Goal: Task Accomplishment & Management: Use online tool/utility

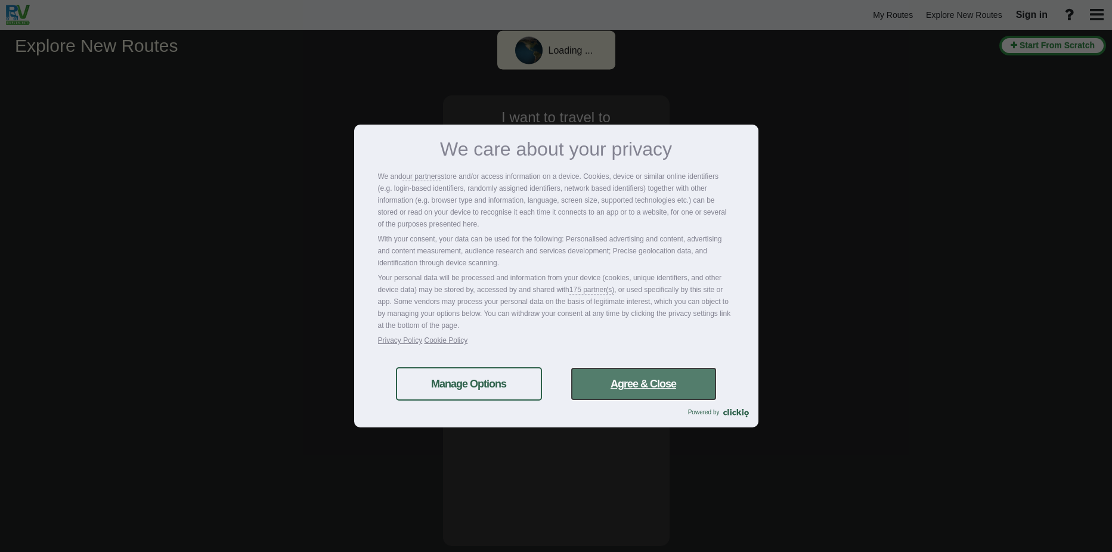
click at [615, 385] on link "Agree & Close" at bounding box center [644, 383] width 146 height 33
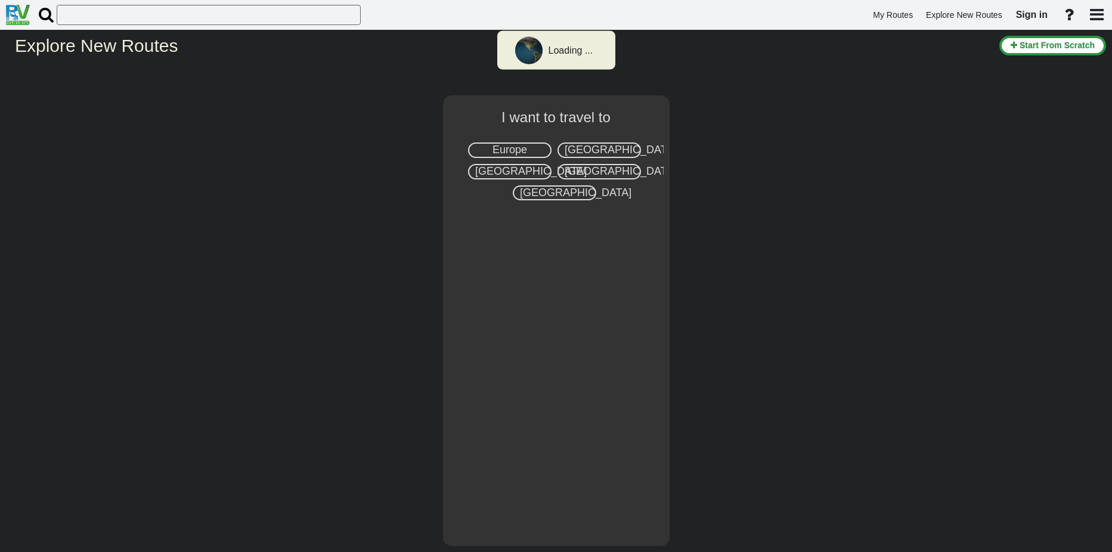
select select "number:2"
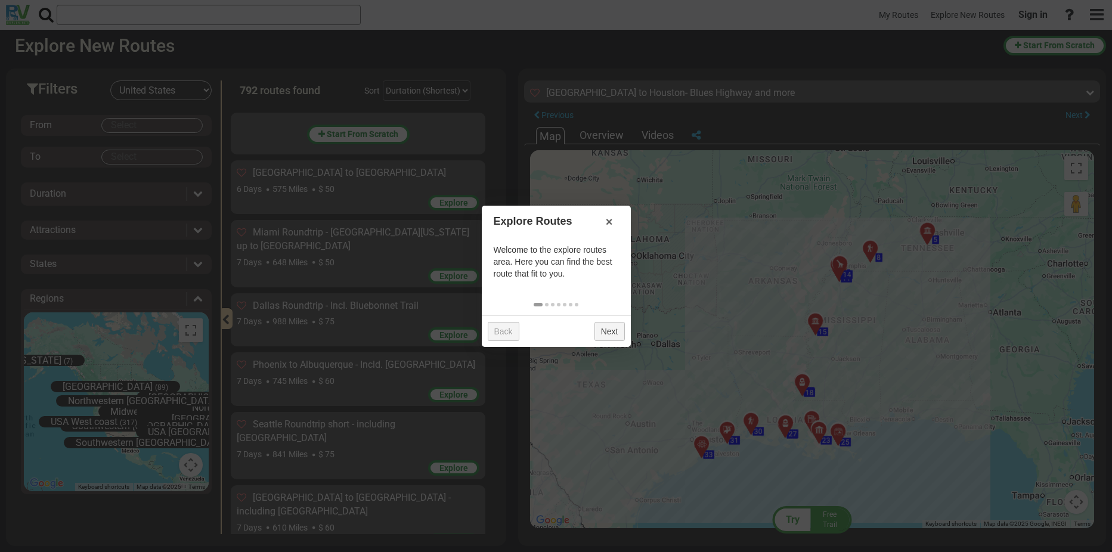
scroll to position [14148, 0]
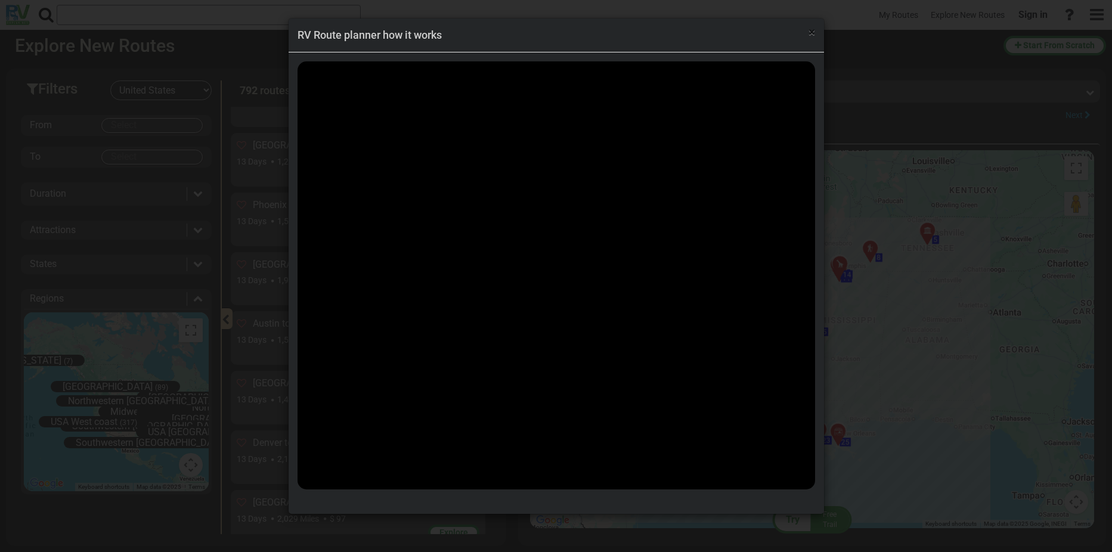
click at [810, 34] on span "×" at bounding box center [812, 32] width 7 height 14
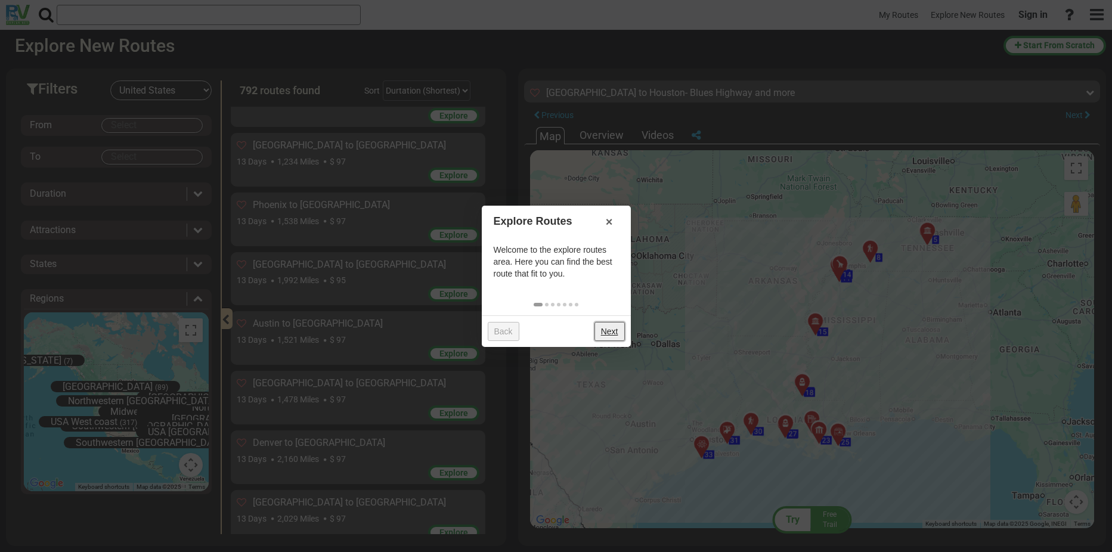
click at [600, 328] on link "Next" at bounding box center [610, 331] width 30 height 19
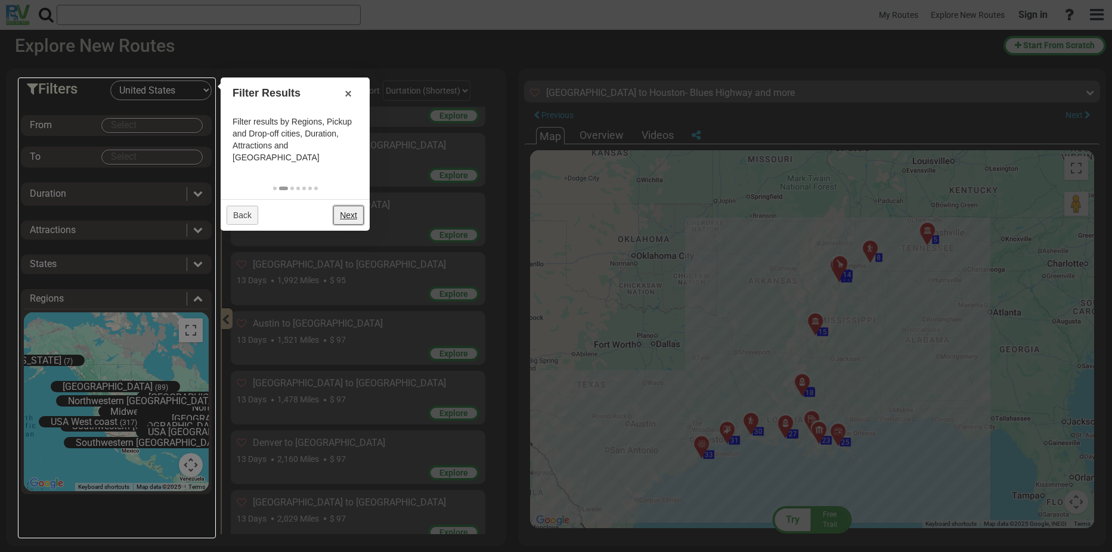
click at [355, 206] on link "Next" at bounding box center [348, 215] width 30 height 19
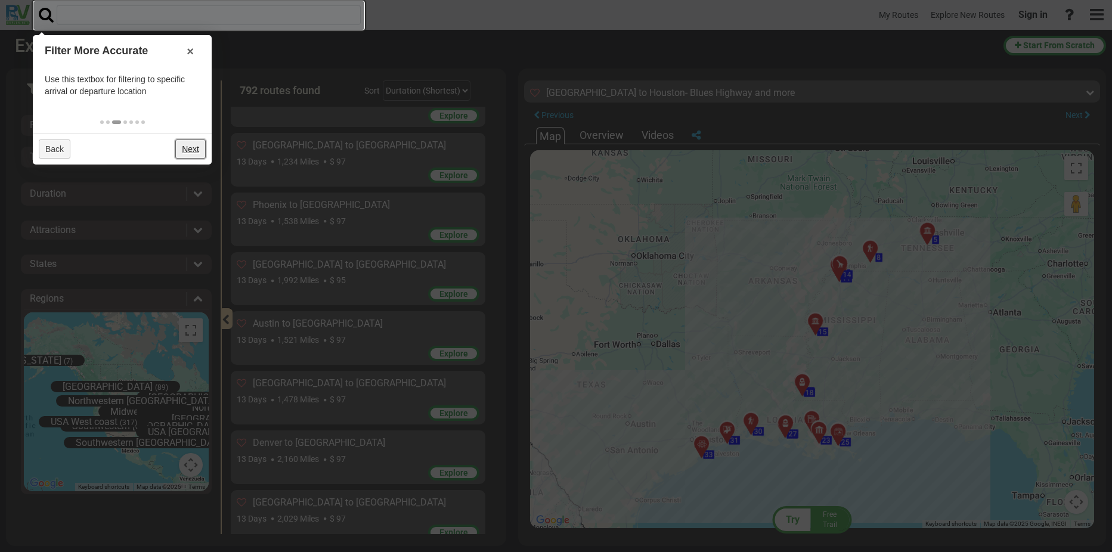
click at [193, 149] on link "Next" at bounding box center [190, 149] width 30 height 19
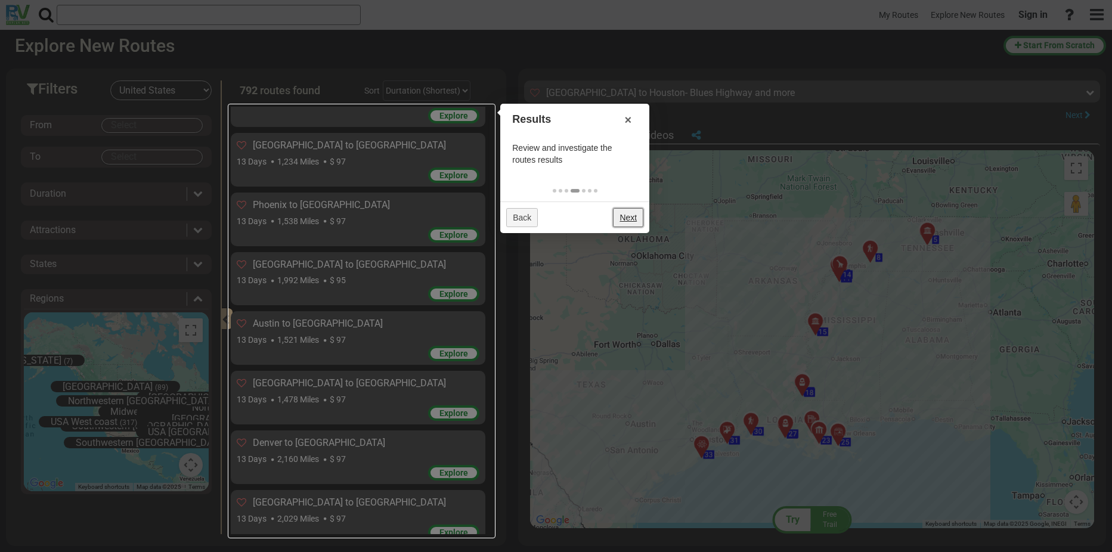
click at [626, 212] on link "Next" at bounding box center [628, 217] width 30 height 19
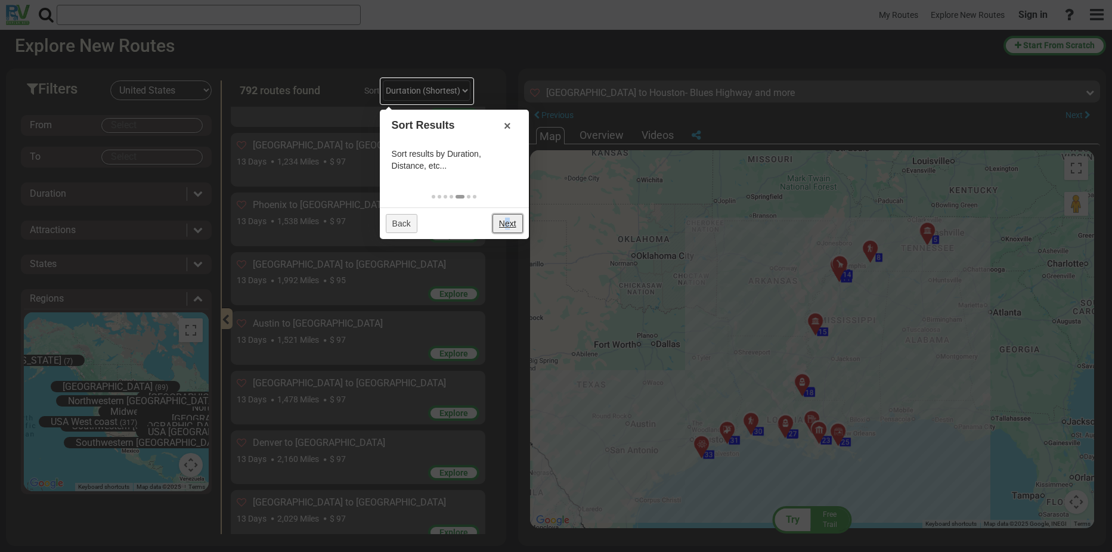
click at [508, 230] on link "Next" at bounding box center [508, 223] width 30 height 19
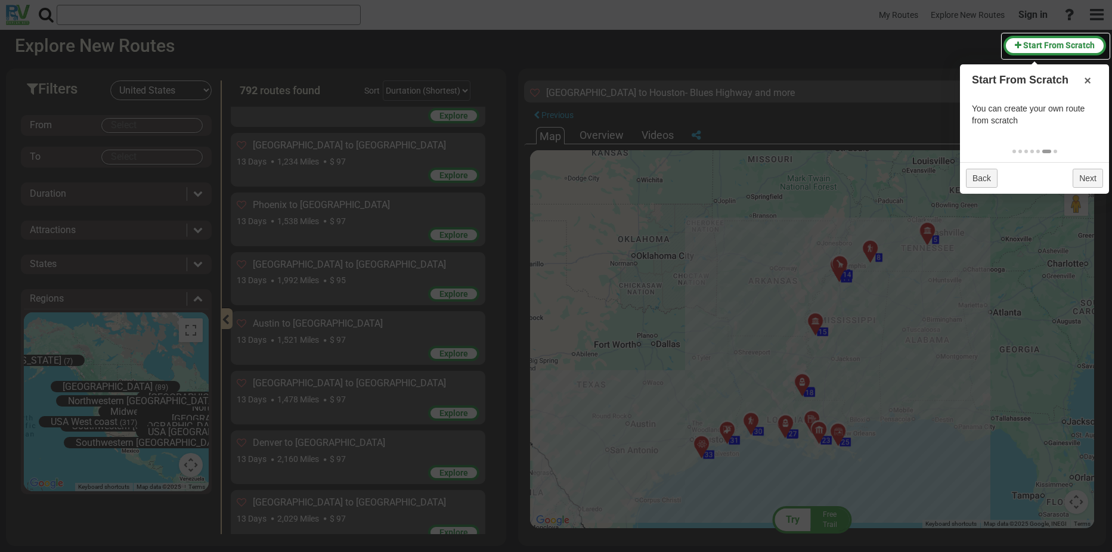
click at [1091, 168] on div "Back Next" at bounding box center [1034, 178] width 149 height 32
click at [1093, 175] on link "Next" at bounding box center [1088, 178] width 30 height 19
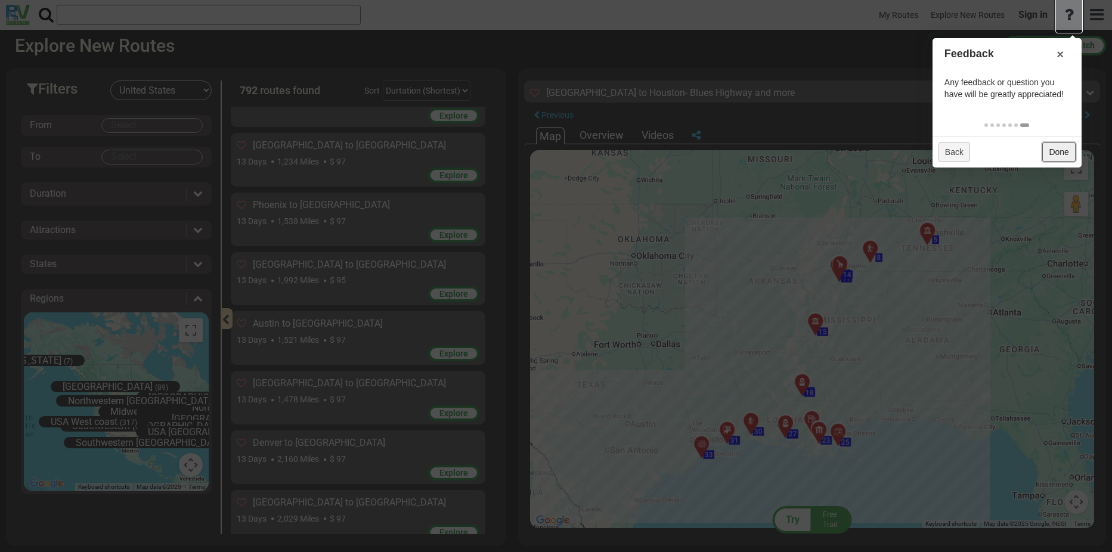
click at [1060, 153] on link "Done" at bounding box center [1059, 152] width 33 height 19
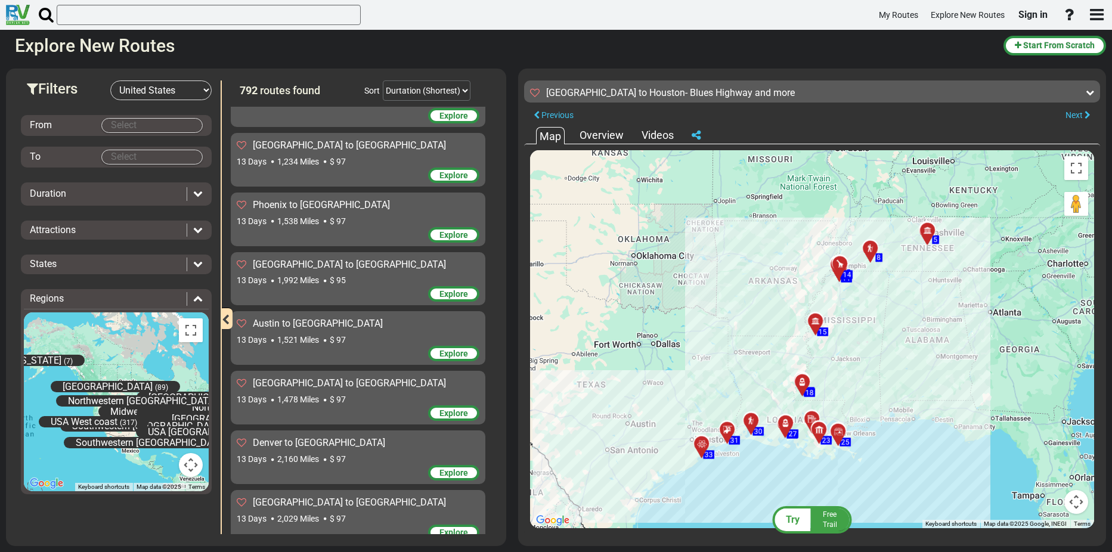
click at [164, 134] on div "From" at bounding box center [116, 125] width 191 height 21
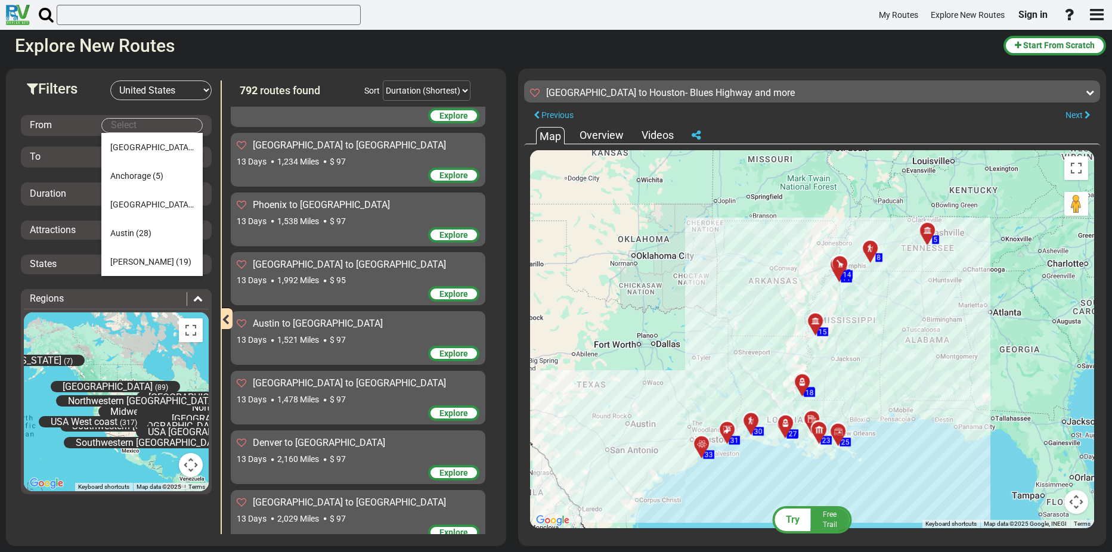
click at [164, 132] on body "My Routes Explore New Routes Sign in ×" at bounding box center [556, 276] width 1112 height 552
click at [164, 240] on li "Houston (26)" at bounding box center [151, 250] width 101 height 29
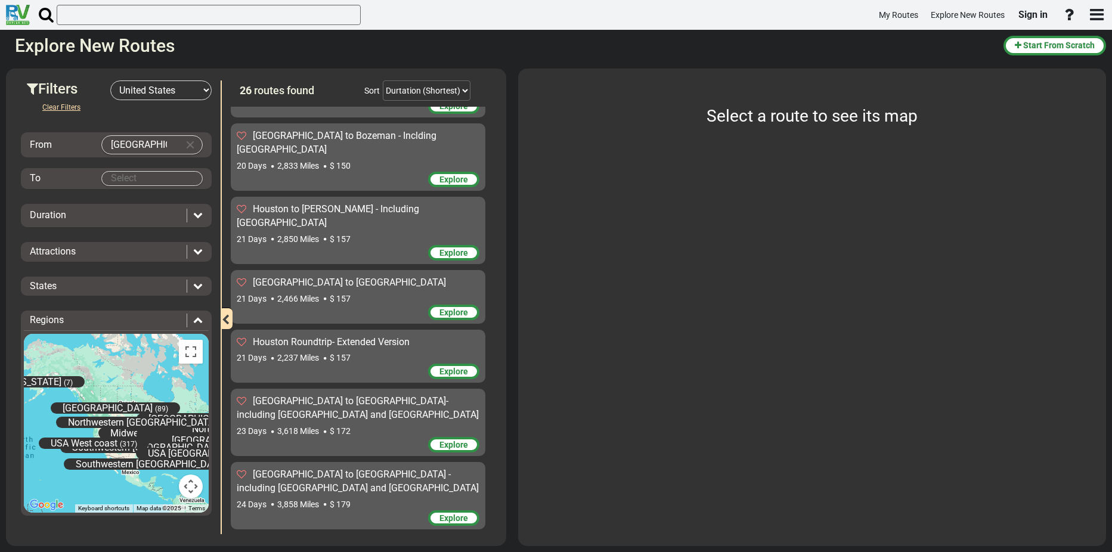
scroll to position [1214, 0]
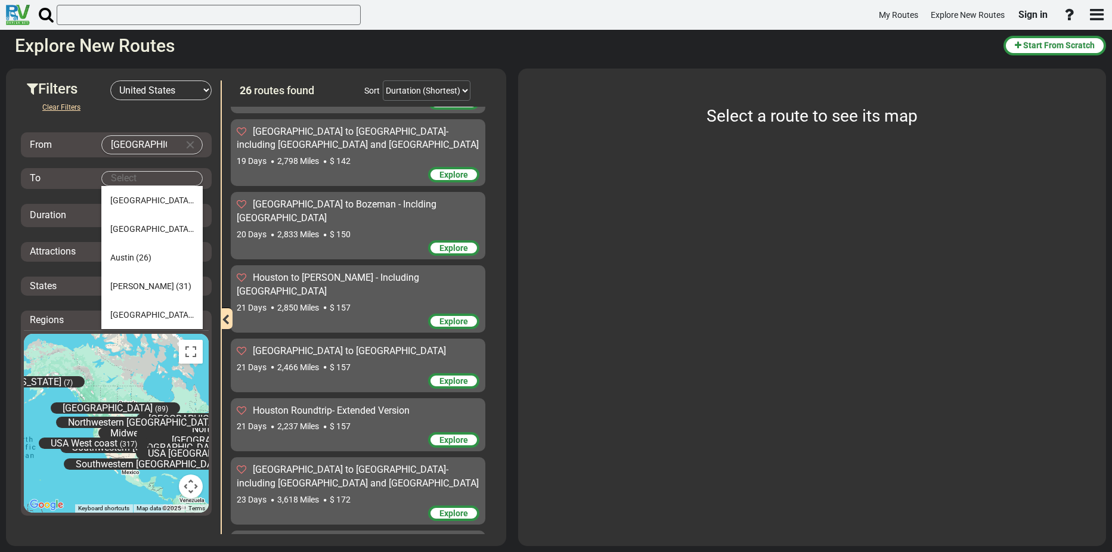
click at [163, 175] on body "My Routes Explore New Routes Sign in ×" at bounding box center [556, 276] width 1112 height 552
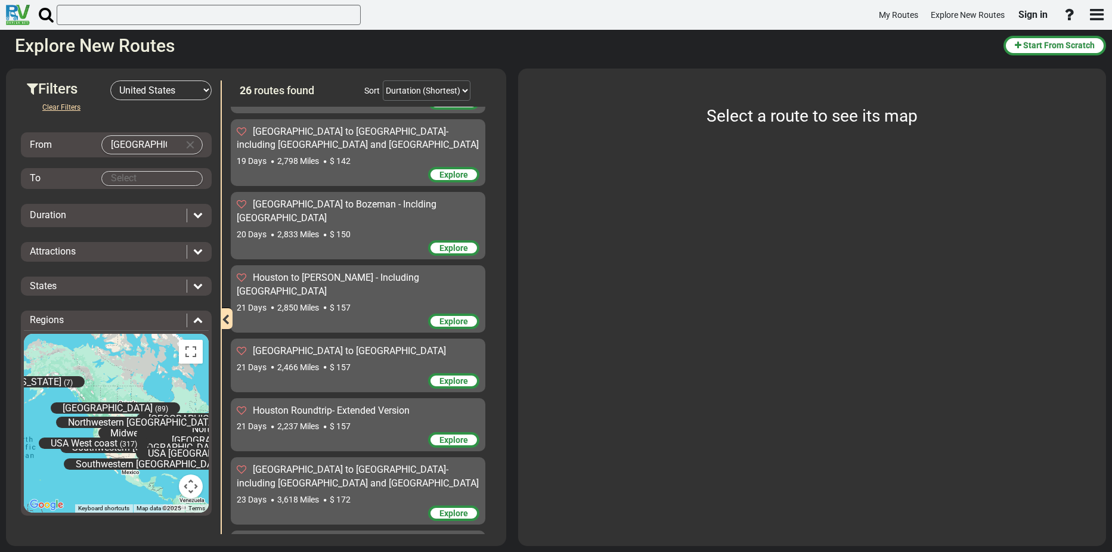
drag, startPoint x: 163, startPoint y: 141, endPoint x: 44, endPoint y: 145, distance: 118.7
click at [47, 145] on div "From [GEOGRAPHIC_DATA]" at bounding box center [116, 144] width 185 height 19
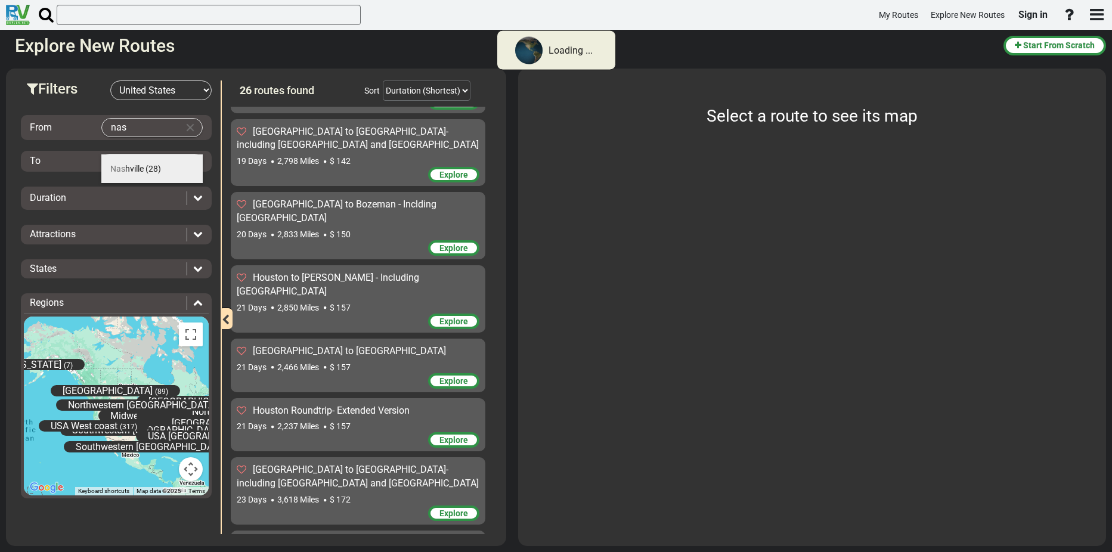
click at [147, 177] on li "Nas hville (28)" at bounding box center [151, 168] width 101 height 29
click at [151, 166] on li "Nas hville (28)" at bounding box center [151, 168] width 101 height 29
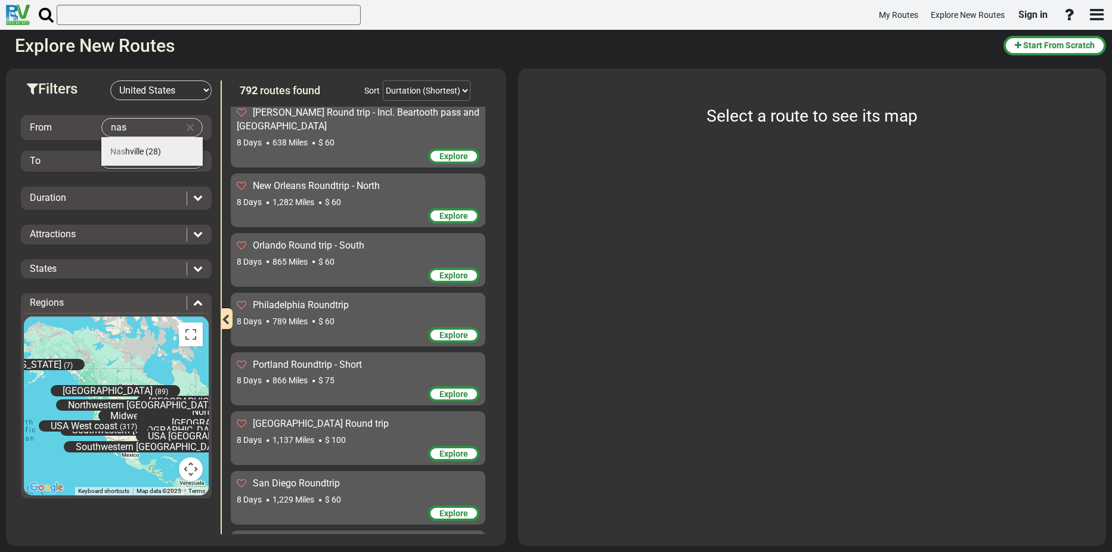
type input "[GEOGRAPHIC_DATA]"
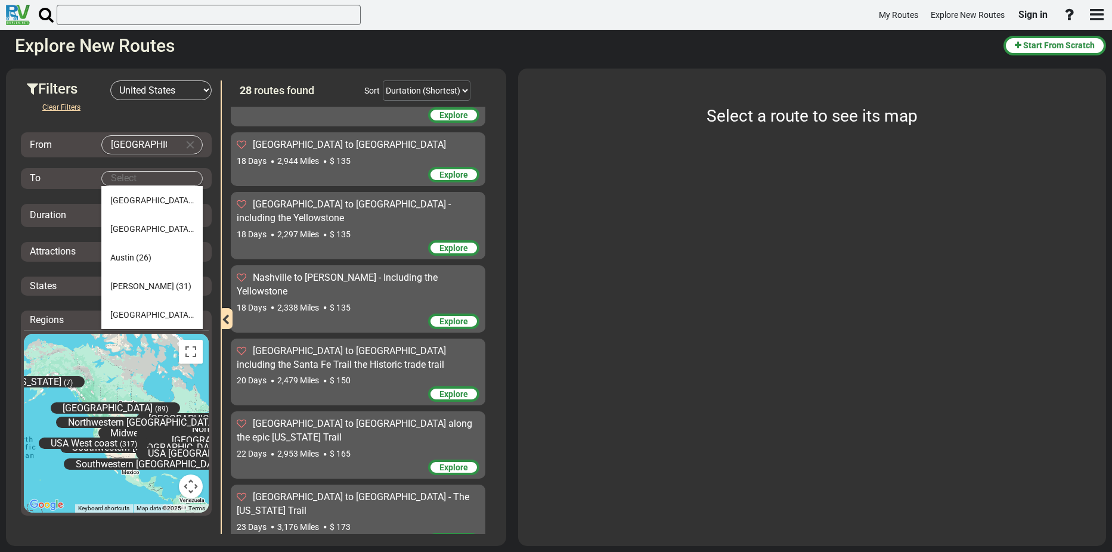
click at [155, 177] on body "My Routes Explore New Routes Sign in ×" at bounding box center [556, 276] width 1112 height 552
click at [193, 305] on span "(22)" at bounding box center [201, 308] width 16 height 10
type input "[GEOGRAPHIC_DATA]"
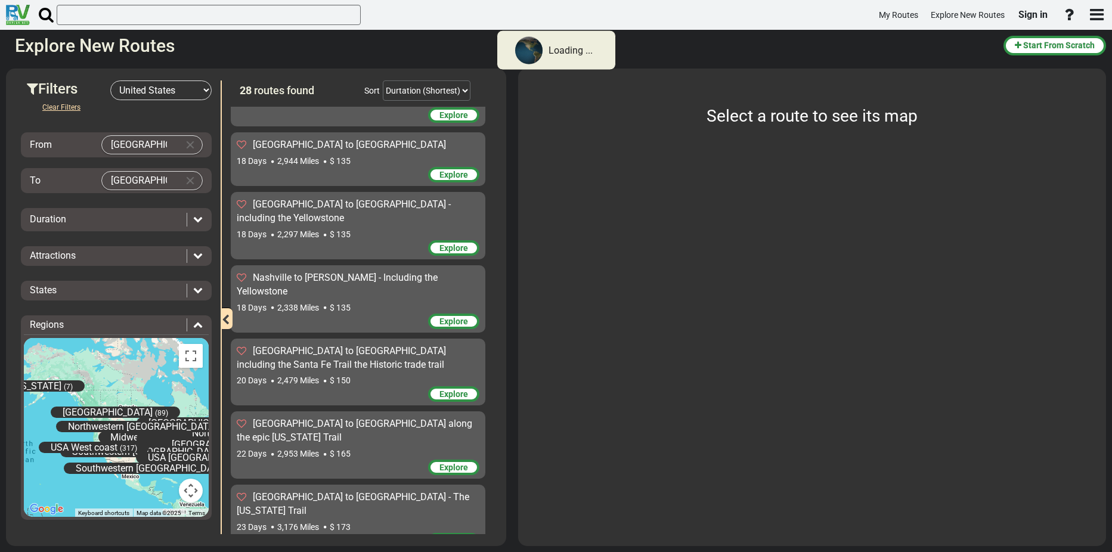
scroll to position [0, 0]
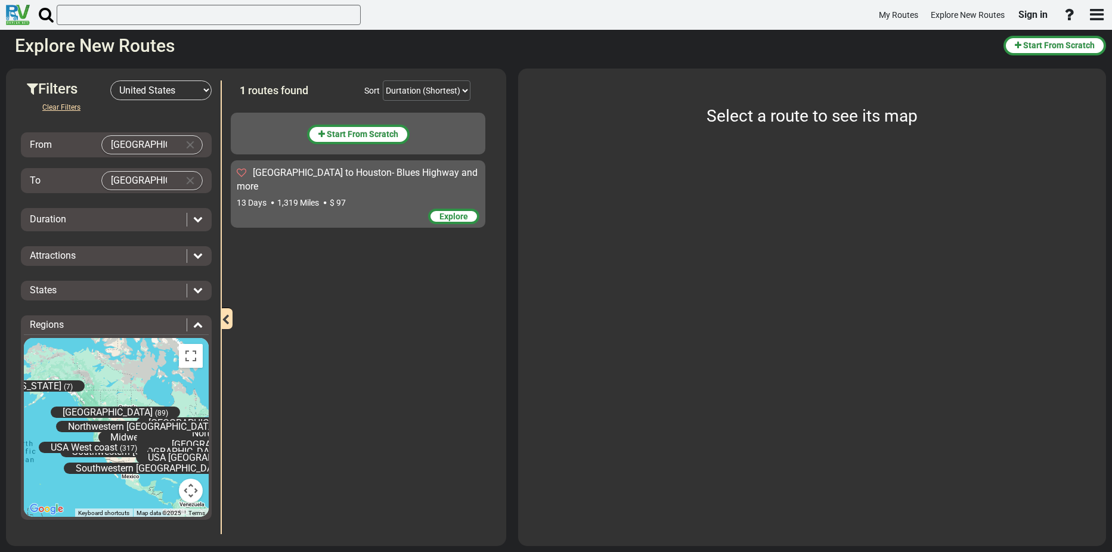
click at [334, 198] on span "$ 97" at bounding box center [338, 203] width 16 height 10
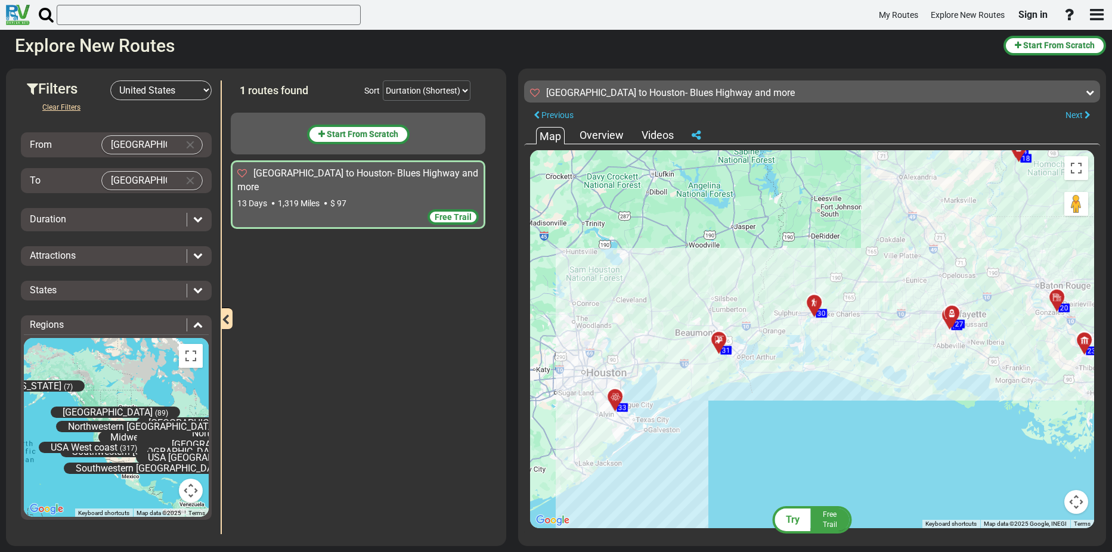
drag, startPoint x: 791, startPoint y: 453, endPoint x: 770, endPoint y: 382, distance: 74.6
click at [770, 382] on div "To activate drag with keyboard, press Alt + Enter. Once in keyboard drag state,…" at bounding box center [812, 339] width 564 height 378
click at [613, 394] on icon at bounding box center [616, 397] width 12 height 10
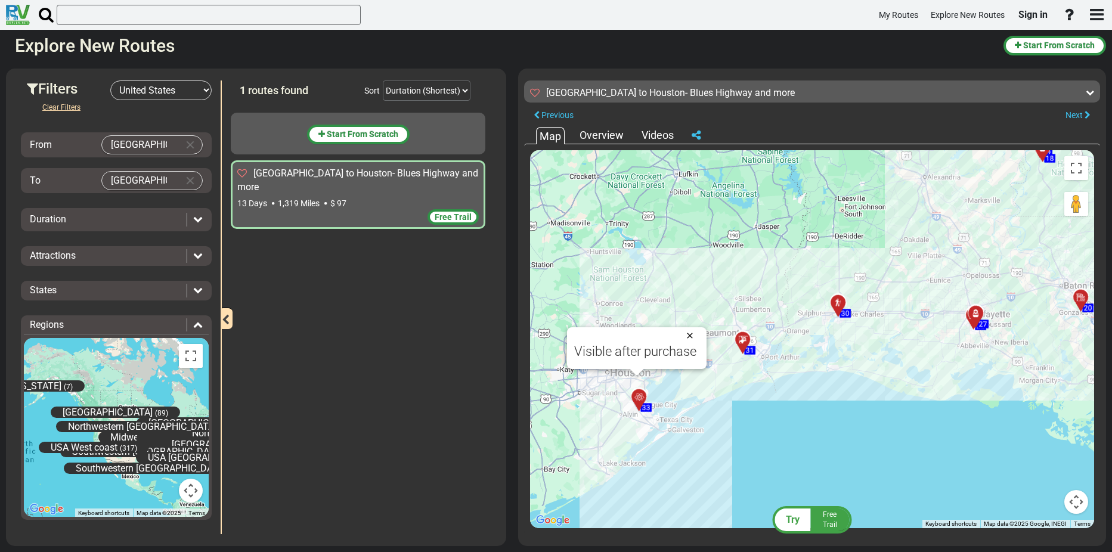
click at [691, 332] on button "Close" at bounding box center [692, 335] width 14 height 17
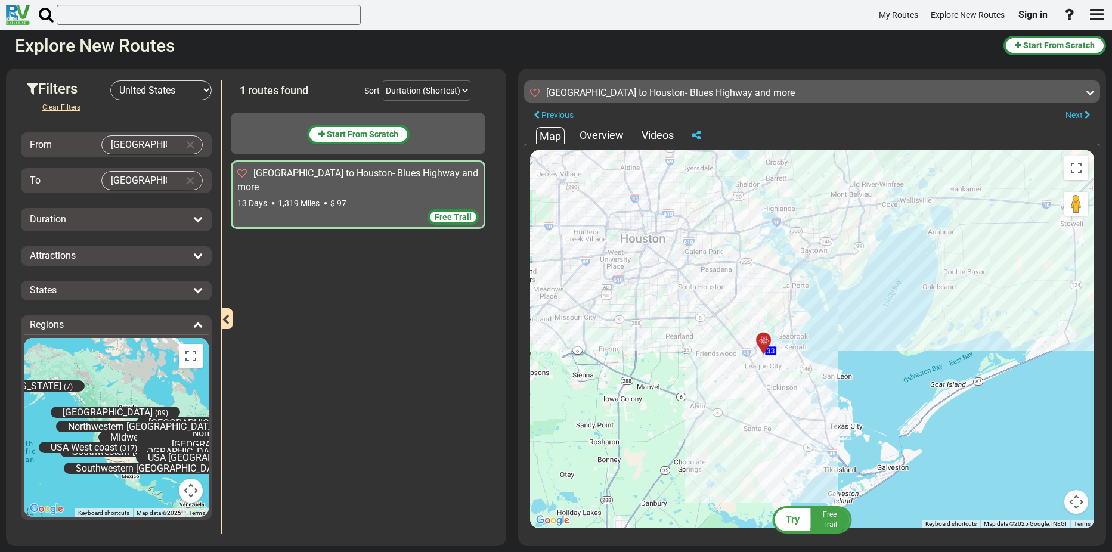
drag, startPoint x: 904, startPoint y: 316, endPoint x: 794, endPoint y: 341, distance: 112.7
click at [805, 341] on div "To navigate, press the arrow keys. To activate drag with keyboard, press Alt + …" at bounding box center [812, 339] width 564 height 378
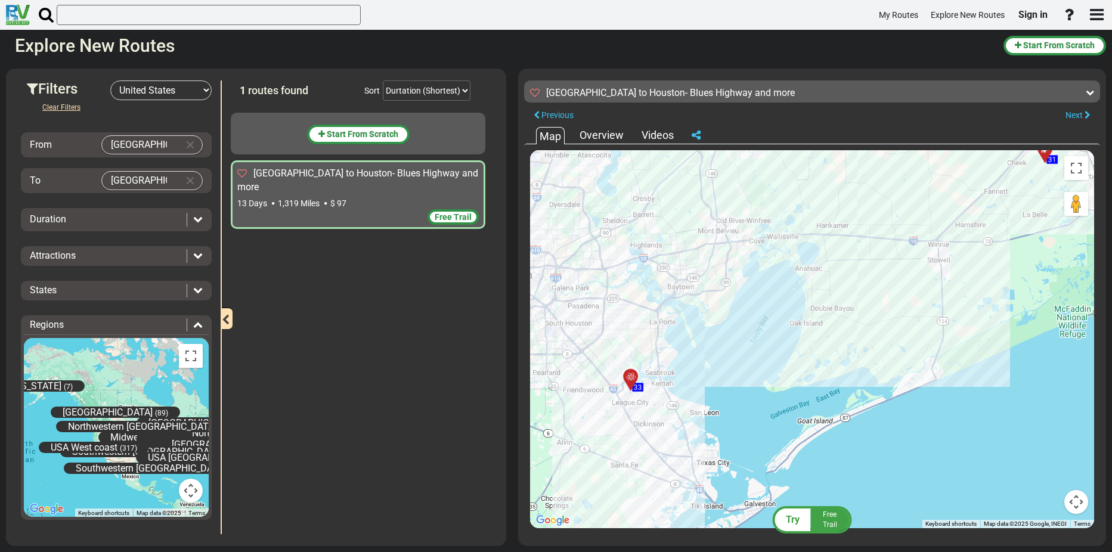
drag, startPoint x: 969, startPoint y: 246, endPoint x: 666, endPoint y: 350, distance: 320.3
click at [676, 350] on div "To activate drag with keyboard, press Alt + Enter. Once in keyboard drag state,…" at bounding box center [812, 339] width 564 height 378
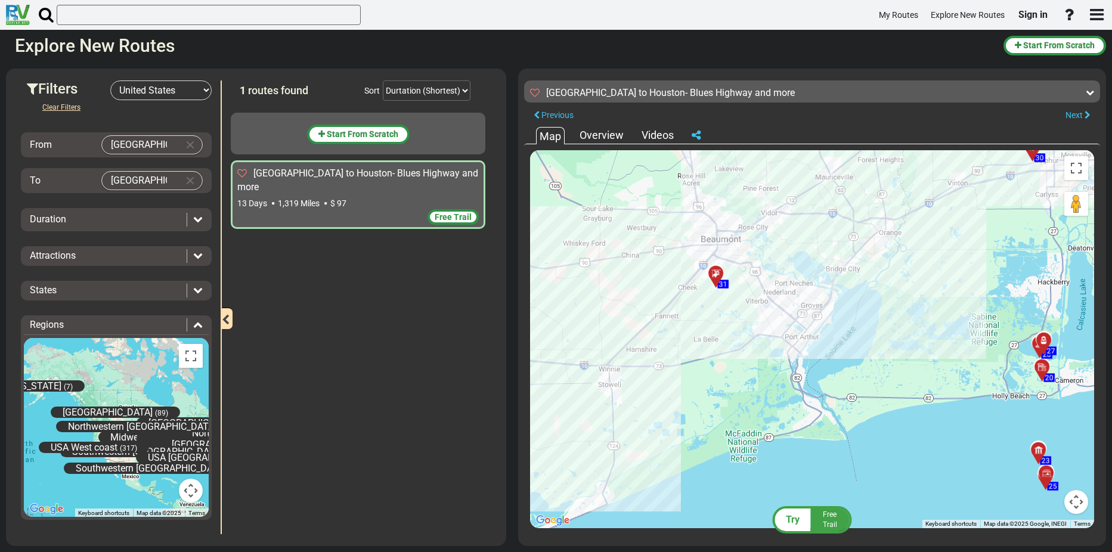
drag, startPoint x: 824, startPoint y: 234, endPoint x: 911, endPoint y: 307, distance: 113.9
click at [911, 307] on div "To activate drag with keyboard, press Alt + Enter. Once in keyboard drag state,…" at bounding box center [812, 339] width 564 height 378
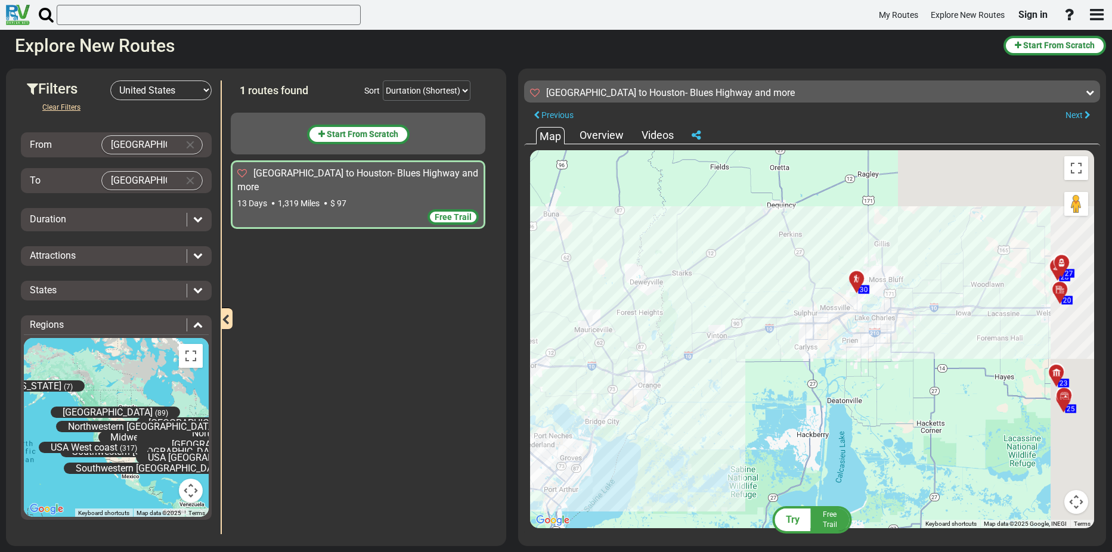
drag, startPoint x: 876, startPoint y: 345, endPoint x: 480, endPoint y: 353, distance: 395.5
click at [491, 360] on div "Filters -- Select Destination -- [GEOGRAPHIC_DATA] [GEOGRAPHIC_DATA] [GEOGRAPHI…" at bounding box center [556, 308] width 1112 height 490
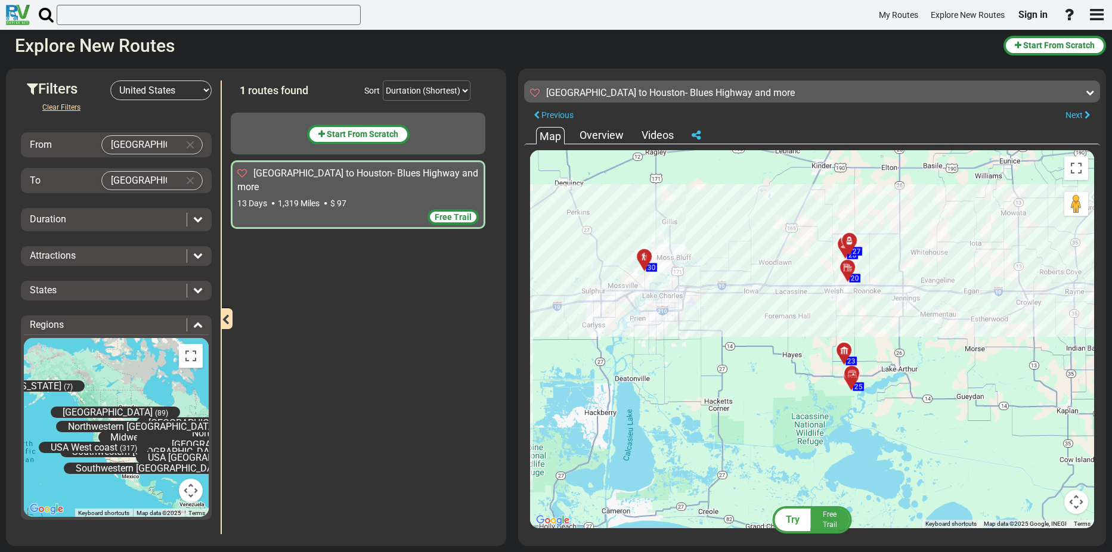
drag, startPoint x: 664, startPoint y: 330, endPoint x: 845, endPoint y: 331, distance: 180.1
click at [845, 331] on div "To activate drag with keyboard, press Alt + Enter. Once in keyboard drag state,…" at bounding box center [812, 339] width 564 height 378
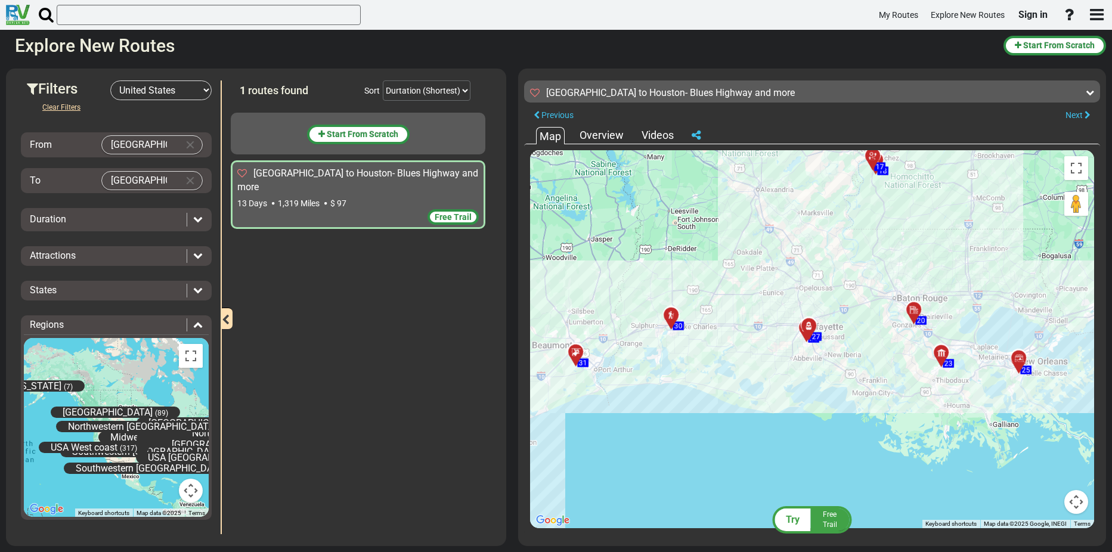
drag, startPoint x: 927, startPoint y: 313, endPoint x: 759, endPoint y: 337, distance: 170.0
click at [759, 337] on div "To activate drag with keyboard, press Alt + Enter. Once in keyboard drag state,…" at bounding box center [812, 339] width 564 height 378
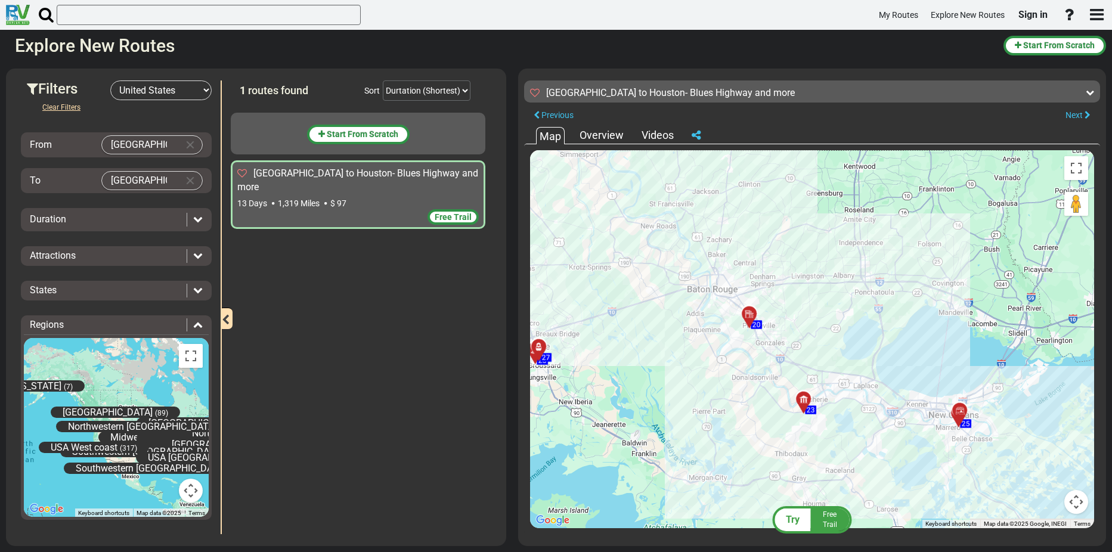
drag, startPoint x: 950, startPoint y: 324, endPoint x: 601, endPoint y: 307, distance: 349.9
click at [601, 307] on div "To activate drag with keyboard, press Alt + Enter. Once in keyboard drag state,…" at bounding box center [812, 339] width 564 height 378
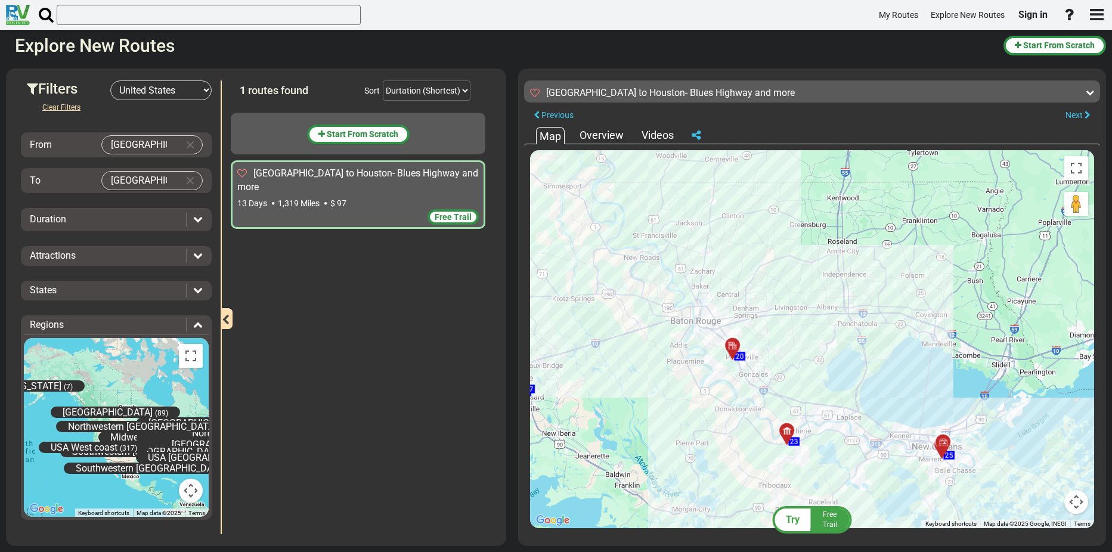
drag, startPoint x: 738, startPoint y: 218, endPoint x: 830, endPoint y: 404, distance: 207.8
click at [830, 404] on div "To activate drag with keyboard, press Alt + Enter. Once in keyboard drag state,…" at bounding box center [812, 339] width 564 height 378
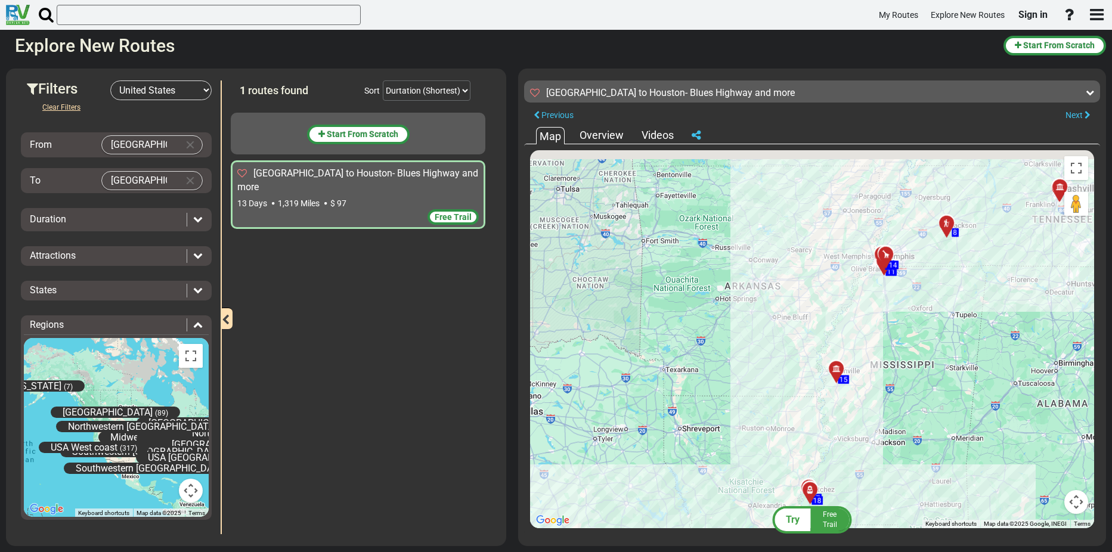
drag, startPoint x: 920, startPoint y: 259, endPoint x: 881, endPoint y: 416, distance: 162.2
click at [883, 416] on div "To activate drag with keyboard, press Alt + Enter. Once in keyboard drag state,…" at bounding box center [812, 339] width 564 height 378
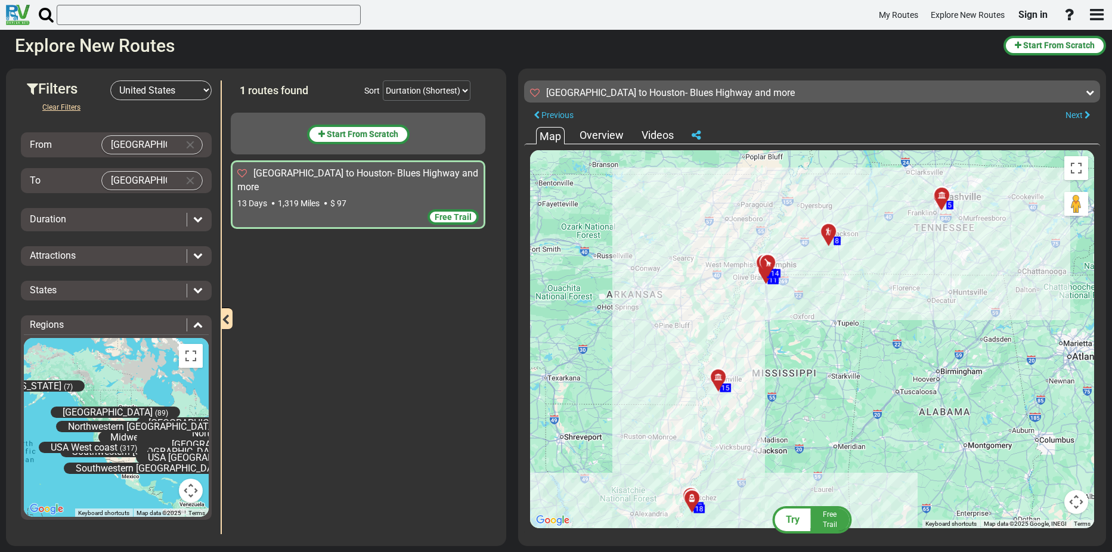
drag, startPoint x: 952, startPoint y: 286, endPoint x: 845, endPoint y: 258, distance: 111.0
click at [845, 258] on div "To activate drag with keyboard, press Alt + Enter. Once in keyboard drag state,…" at bounding box center [812, 339] width 564 height 378
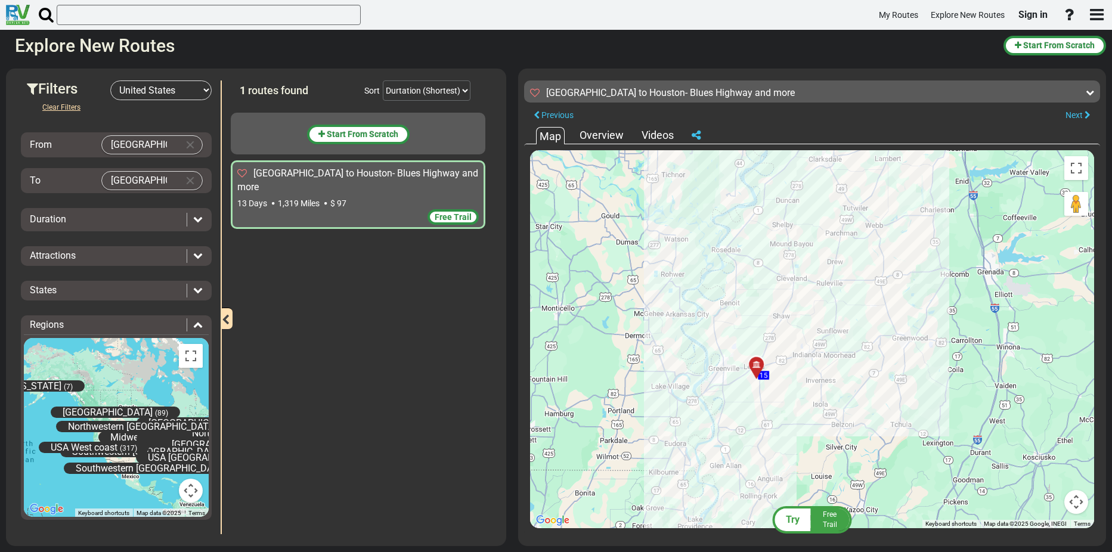
drag, startPoint x: 719, startPoint y: 292, endPoint x: 851, endPoint y: 495, distance: 242.4
click at [851, 495] on div "To activate drag with keyboard, press Alt + Enter. Once in keyboard drag state,…" at bounding box center [812, 339] width 564 height 378
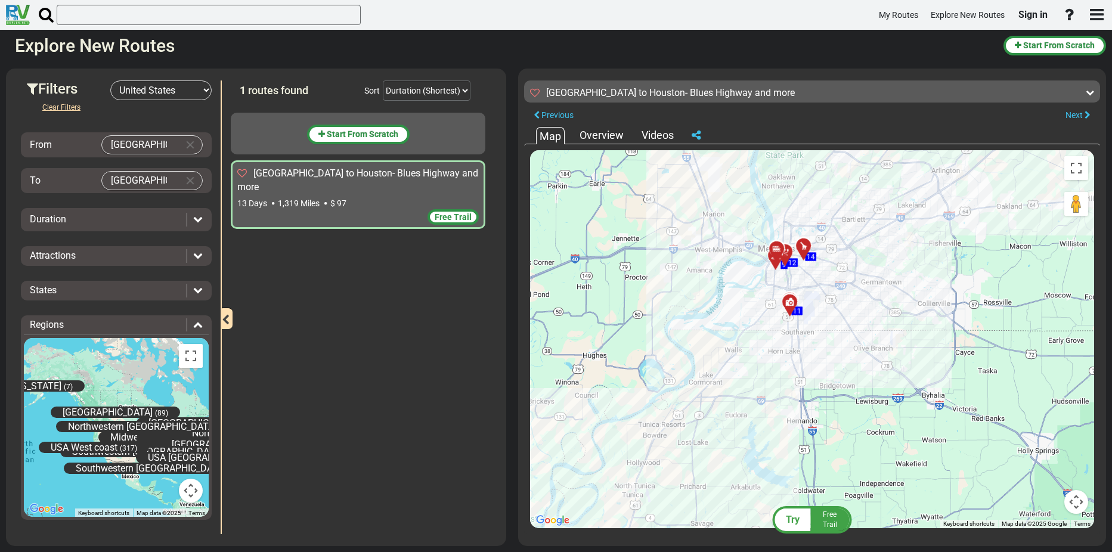
drag, startPoint x: 889, startPoint y: 345, endPoint x: 807, endPoint y: 423, distance: 113.5
click at [809, 423] on div "To activate drag with keyboard, press Alt + Enter. Once in keyboard drag state,…" at bounding box center [812, 339] width 564 height 378
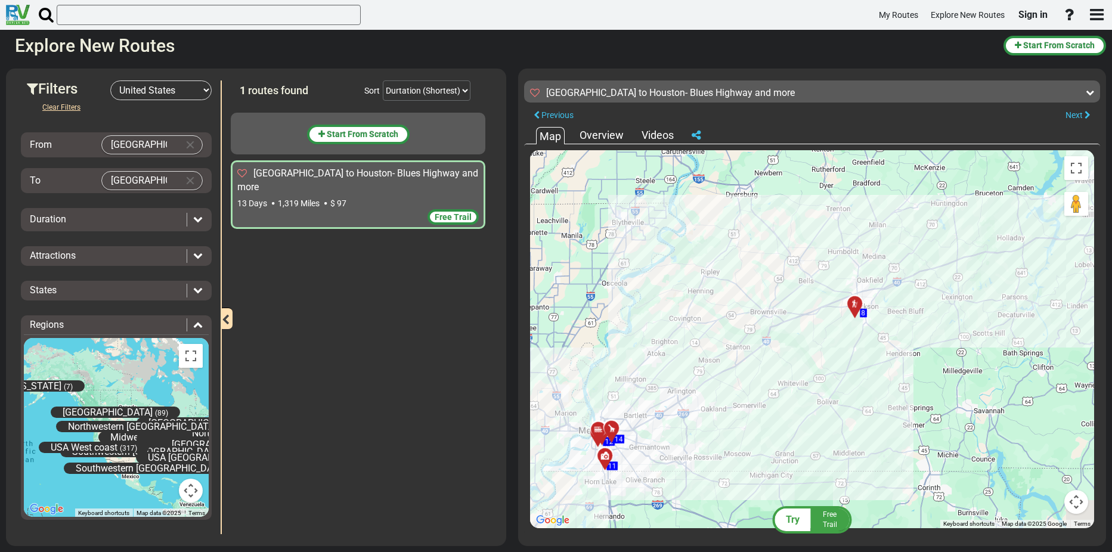
drag, startPoint x: 1016, startPoint y: 246, endPoint x: 827, endPoint y: 339, distance: 211.3
click at [827, 339] on div "To activate drag with keyboard, press Alt + Enter. Once in keyboard drag state,…" at bounding box center [812, 339] width 564 height 378
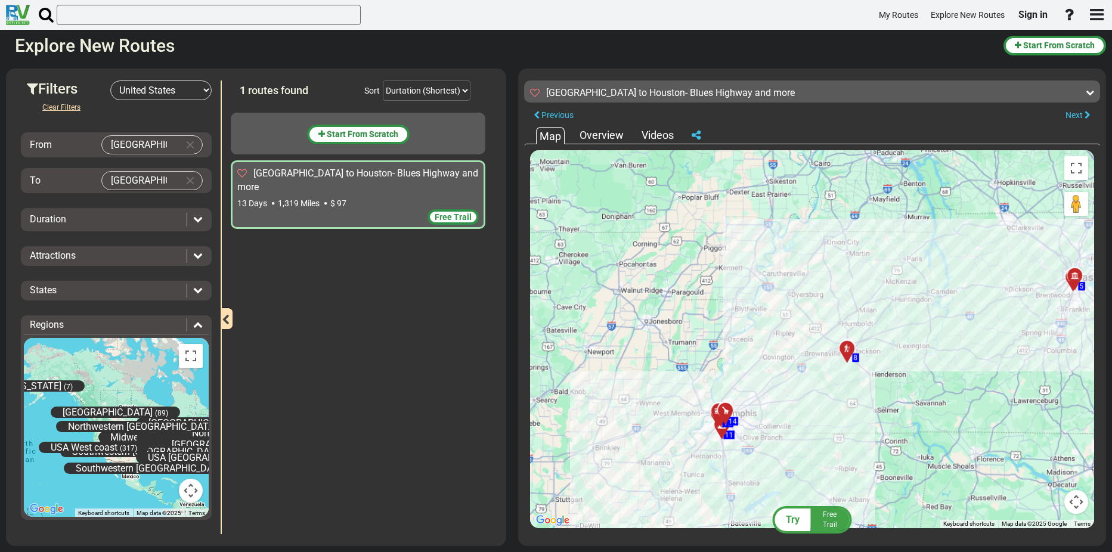
drag, startPoint x: 971, startPoint y: 326, endPoint x: 822, endPoint y: 360, distance: 152.4
click at [823, 360] on div "To activate drag with keyboard, press Alt + Enter. Once in keyboard drag state,…" at bounding box center [812, 339] width 564 height 378
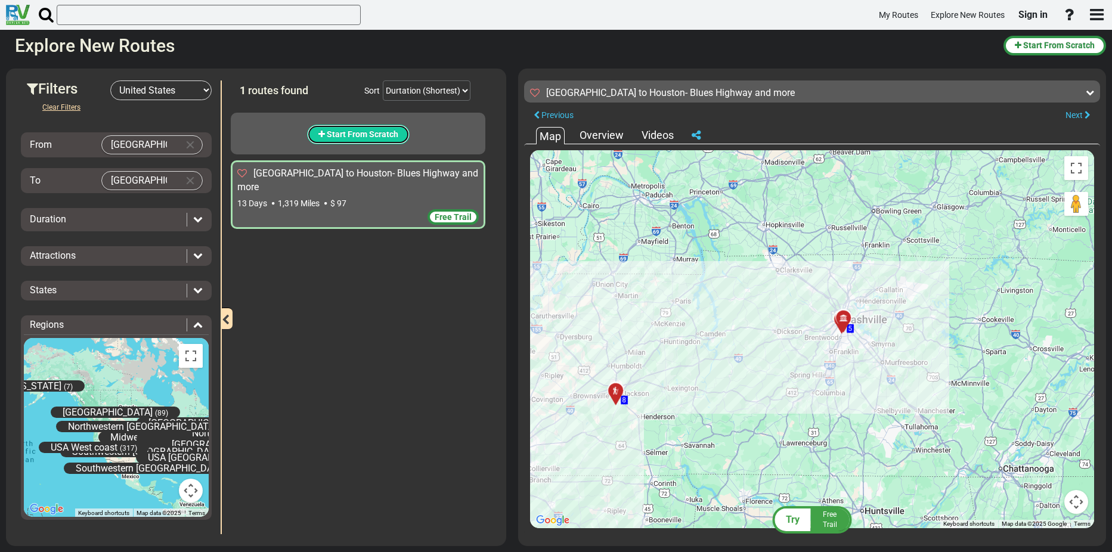
click at [365, 128] on button "Start From Scratch" at bounding box center [358, 135] width 103 height 20
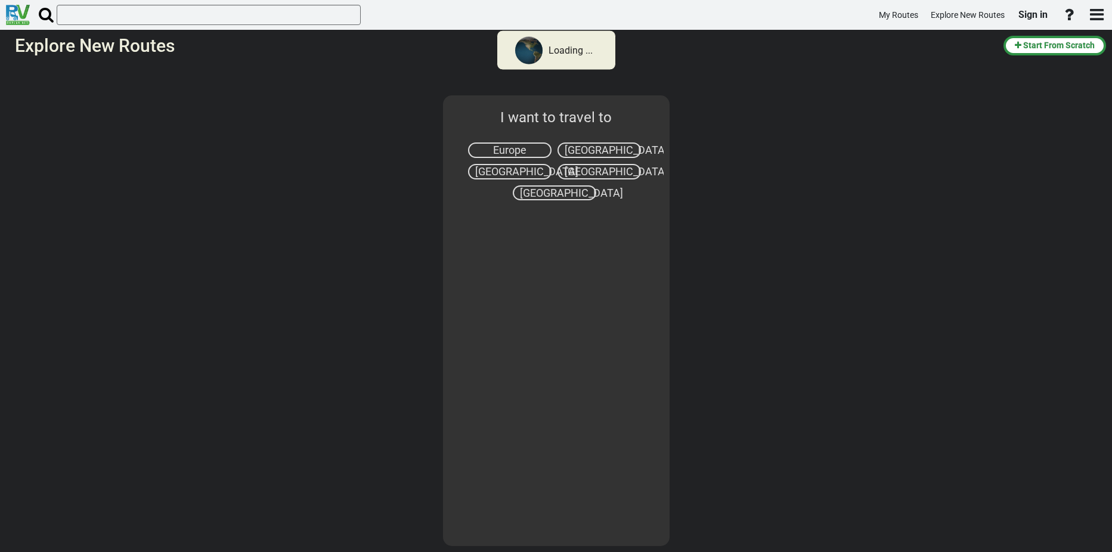
select select "number:2"
